Goal: Obtain resource: Download file/media

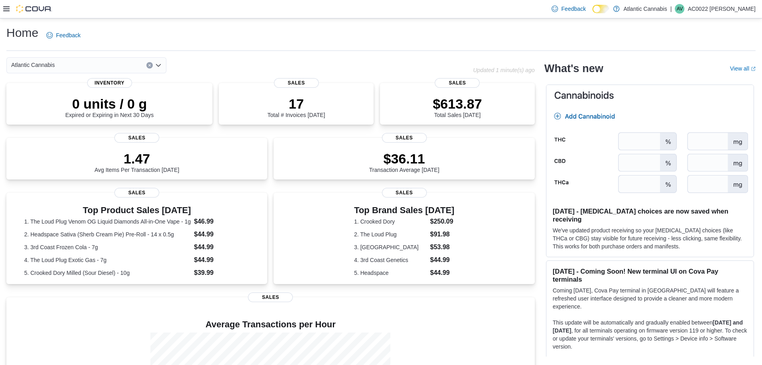
click at [8, 9] on icon at bounding box center [6, 8] width 6 height 5
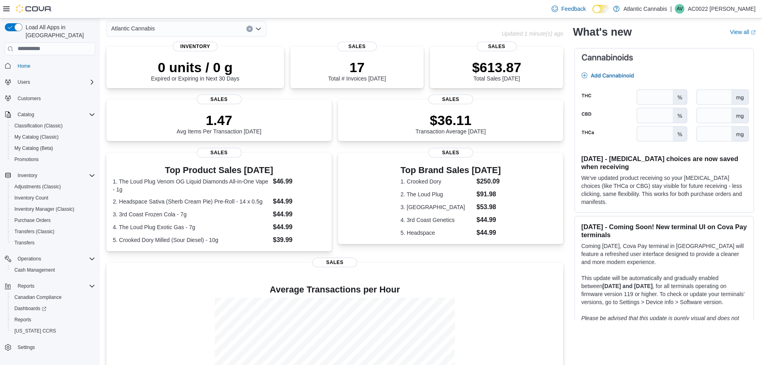
scroll to position [24, 0]
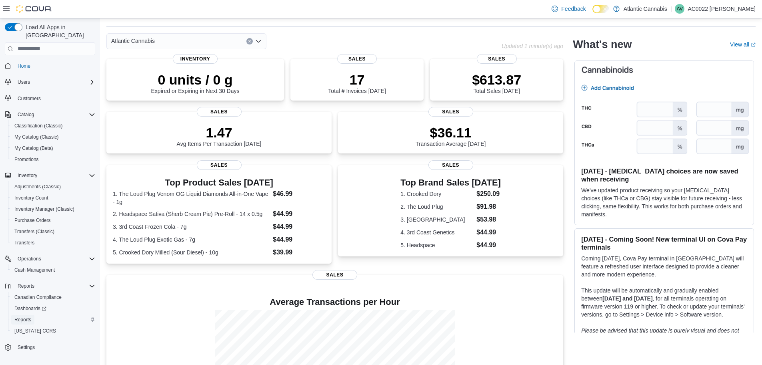
click at [24, 316] on span "Reports" at bounding box center [22, 319] width 17 height 6
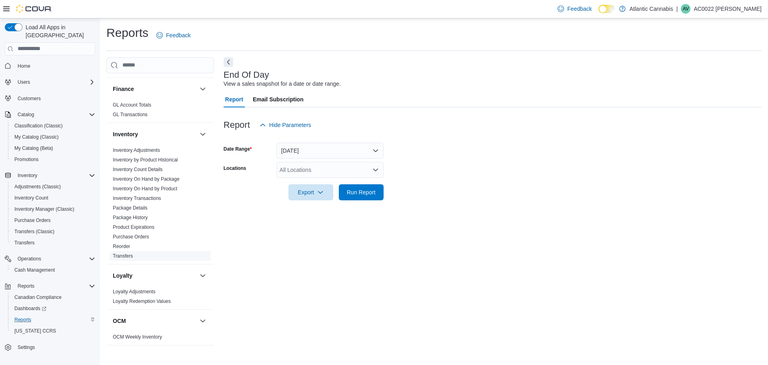
scroll to position [200, 0]
click at [168, 196] on link "Inventory On Hand by Product" at bounding box center [145, 194] width 64 height 6
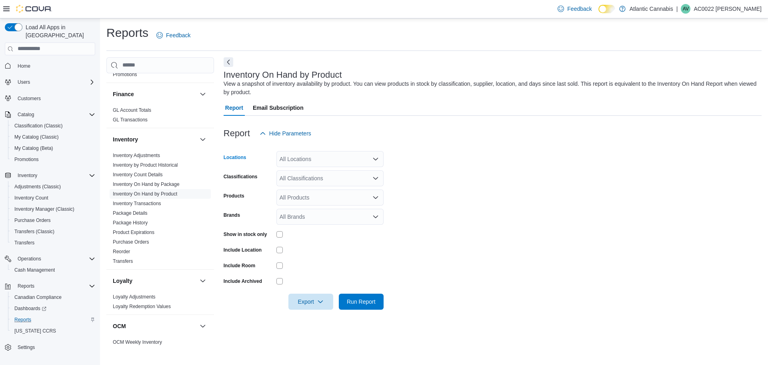
click at [311, 157] on div "All Locations" at bounding box center [330, 159] width 107 height 16
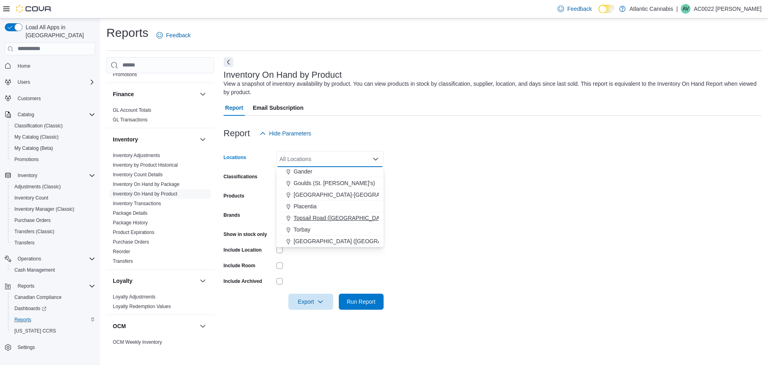
click at [326, 217] on span "Topsail Road ([GEOGRAPHIC_DATA][PERSON_NAME])" at bounding box center [365, 218] width 142 height 8
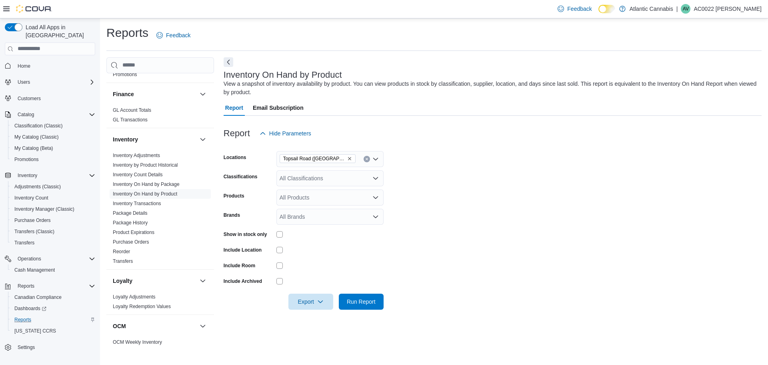
drag, startPoint x: 425, startPoint y: 173, endPoint x: 397, endPoint y: 173, distance: 28.0
click at [421, 178] on form "Locations [GEOGRAPHIC_DATA] (St. John's) Classifications All Classifications Pr…" at bounding box center [493, 225] width 538 height 168
click at [339, 178] on div "All Classifications" at bounding box center [330, 178] width 107 height 16
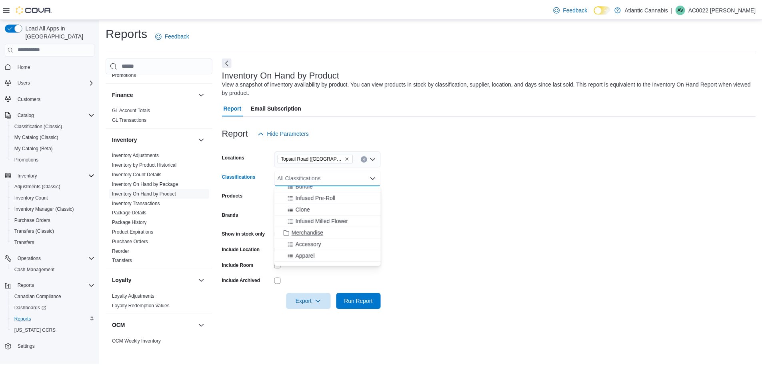
scroll to position [160, 0]
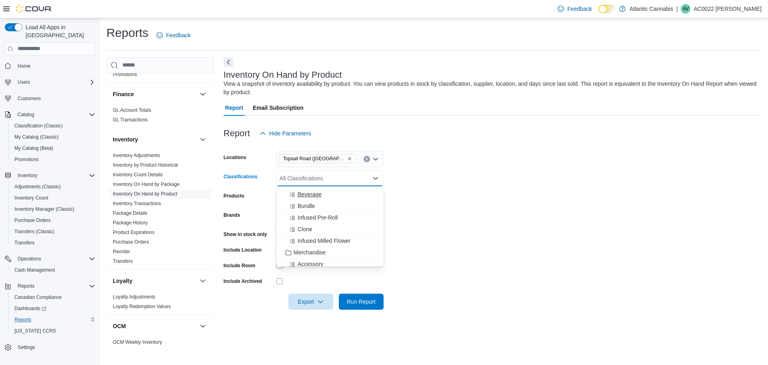
click at [321, 193] on span "Beverage" at bounding box center [310, 194] width 24 height 8
click at [428, 181] on form "Locations [GEOGRAPHIC_DATA] ([GEOGRAPHIC_DATA][PERSON_NAME]) Classifications Be…" at bounding box center [493, 225] width 538 height 168
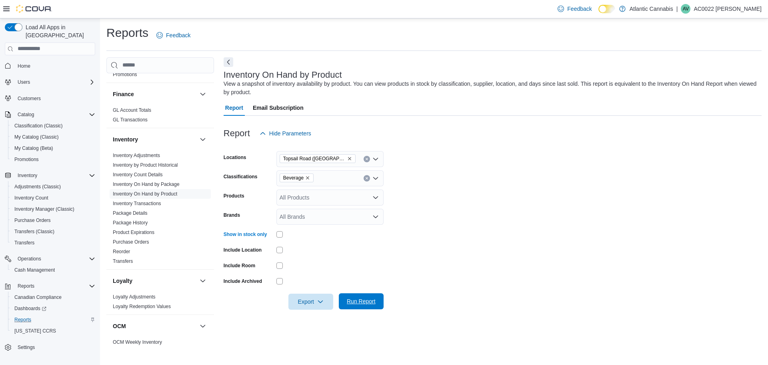
click at [371, 299] on span "Run Report" at bounding box center [361, 301] width 29 height 8
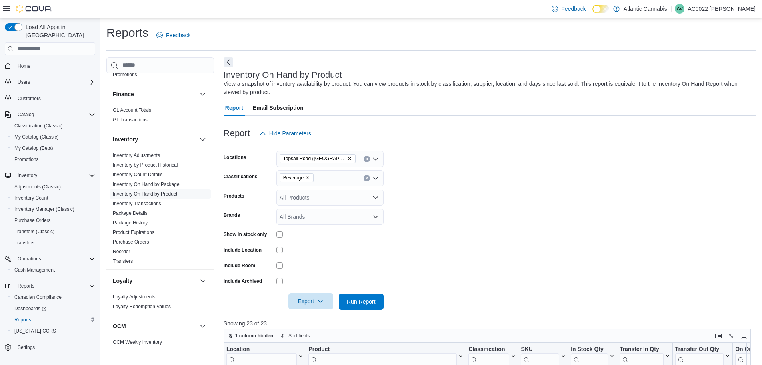
click at [320, 303] on icon "button" at bounding box center [320, 301] width 6 height 6
click at [320, 248] on button "Export to Excel" at bounding box center [312, 253] width 46 height 16
